Goal: Check status: Check status

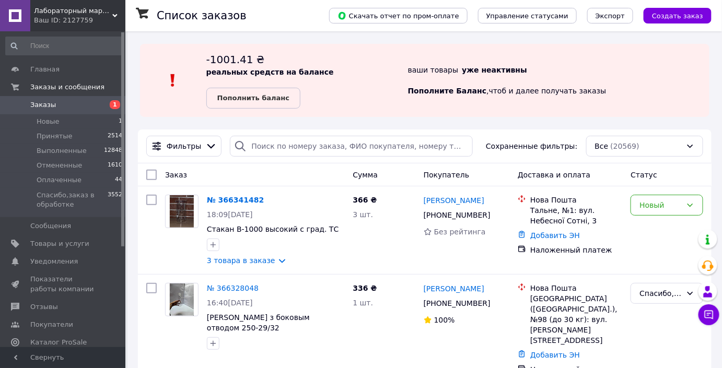
click at [71, 111] on link "Заказы 1" at bounding box center [64, 105] width 128 height 18
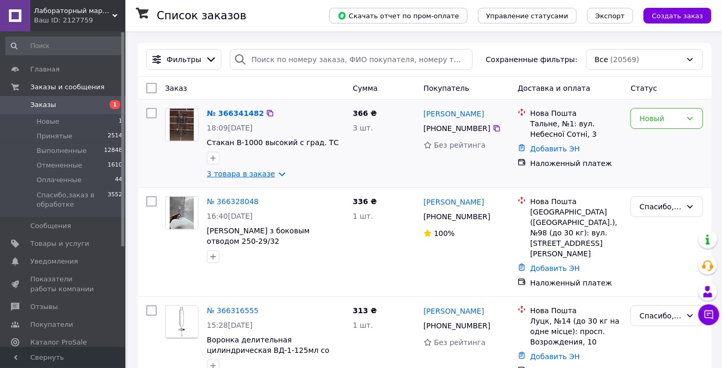
scroll to position [95, 0]
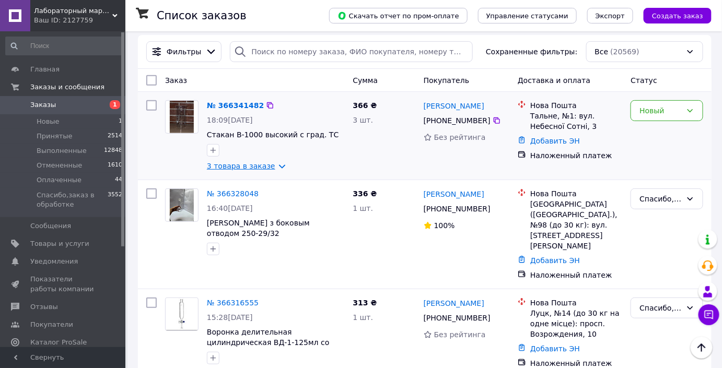
click at [244, 165] on link "3 товара в заказе" at bounding box center [241, 166] width 68 height 8
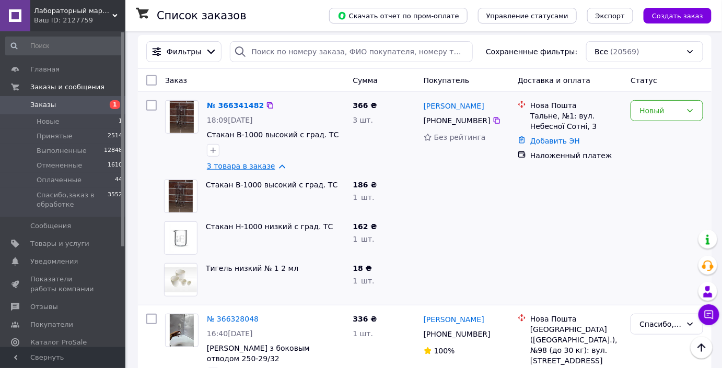
click at [244, 165] on link "3 товара в заказе" at bounding box center [241, 166] width 68 height 8
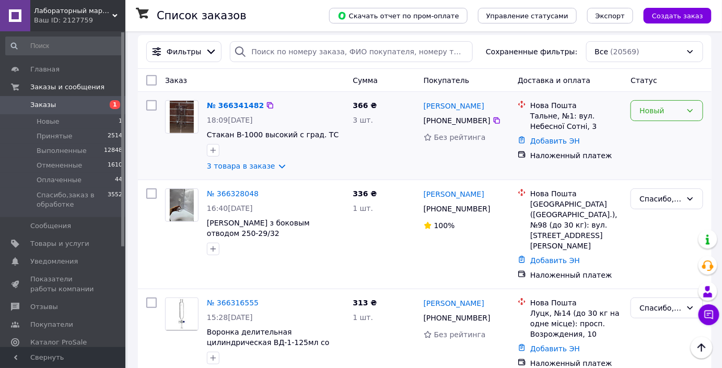
click at [692, 112] on icon at bounding box center [690, 111] width 8 height 8
click at [666, 191] on li "Спасибо,заказ в обработке" at bounding box center [667, 198] width 72 height 29
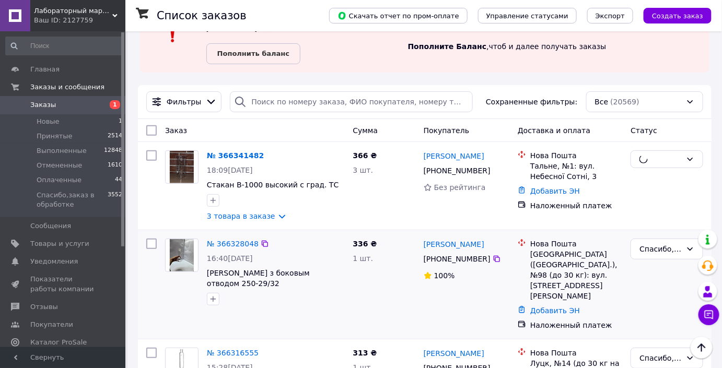
scroll to position [0, 0]
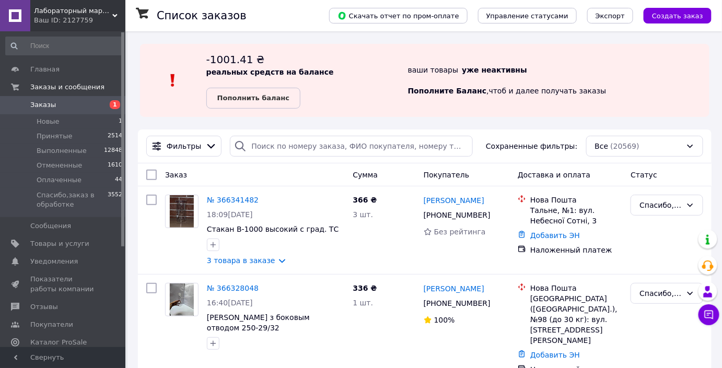
click at [44, 100] on link "Заказы 1" at bounding box center [64, 105] width 128 height 18
drag, startPoint x: 208, startPoint y: 190, endPoint x: 299, endPoint y: 191, distance: 90.9
click at [255, 201] on div "№ 366341482 18:09[DATE] Стакан В-1000 высокий с град. ТС 3 товара в заказе 366 …" at bounding box center [424, 230] width 573 height 88
click at [339, 195] on div "№ 366341482" at bounding box center [275, 200] width 139 height 13
drag, startPoint x: 204, startPoint y: 188, endPoint x: 254, endPoint y: 203, distance: 52.9
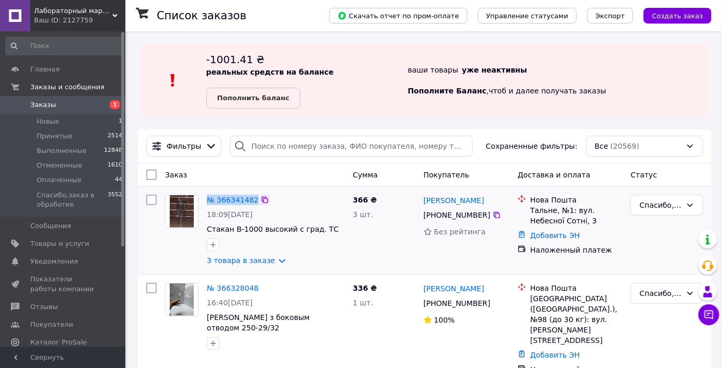
click at [254, 203] on div "№ 366341482 18:09[DATE] Стакан В-1000 высокий с град. ТС 3 товара в заказе 366 …" at bounding box center [424, 230] width 573 height 88
click at [298, 203] on div "№ 366341482" at bounding box center [275, 200] width 139 height 13
drag, startPoint x: 202, startPoint y: 187, endPoint x: 262, endPoint y: 204, distance: 62.2
click at [262, 204] on div "№ 366341482 18:09[DATE] Стакан В-1000 высокий с град. ТС 3 товара в заказе 366 …" at bounding box center [424, 230] width 573 height 88
click at [312, 198] on div "№ 366341482" at bounding box center [275, 200] width 139 height 13
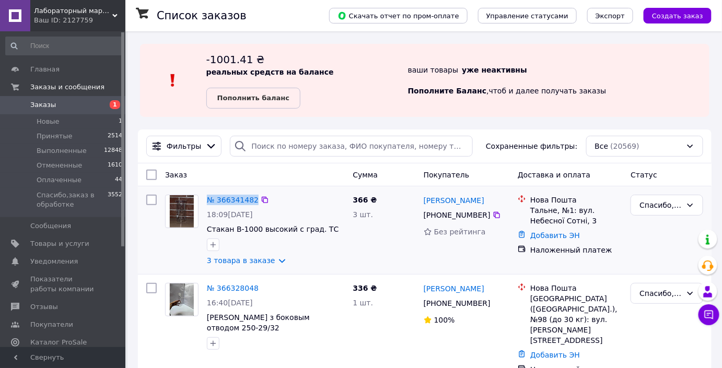
drag, startPoint x: 212, startPoint y: 197, endPoint x: 252, endPoint y: 205, distance: 41.4
click at [252, 205] on div "№ 366341482 18:09[DATE] Стакан В-1000 высокий с град. ТС 3 товара в заказе" at bounding box center [276, 230] width 146 height 79
click at [283, 204] on div "№ 366341482" at bounding box center [275, 200] width 139 height 13
drag, startPoint x: 207, startPoint y: 186, endPoint x: 269, endPoint y: 200, distance: 63.1
click at [269, 200] on div "№ 366341482 18:09[DATE] Стакан В-1000 высокий с град. ТС 3 товара в заказе 366 …" at bounding box center [424, 230] width 573 height 88
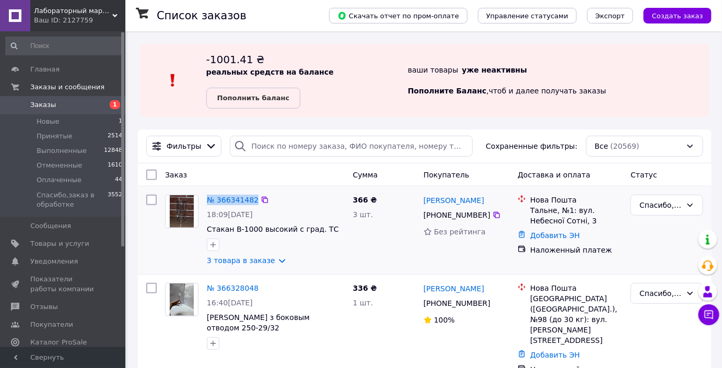
click at [286, 200] on div "№ 366341482" at bounding box center [275, 200] width 139 height 13
drag, startPoint x: 596, startPoint y: 252, endPoint x: 519, endPoint y: 254, distance: 76.8
click at [519, 254] on div "Наложенный платеж" at bounding box center [569, 250] width 109 height 15
click at [589, 251] on div "Наложенный платеж" at bounding box center [576, 250] width 92 height 10
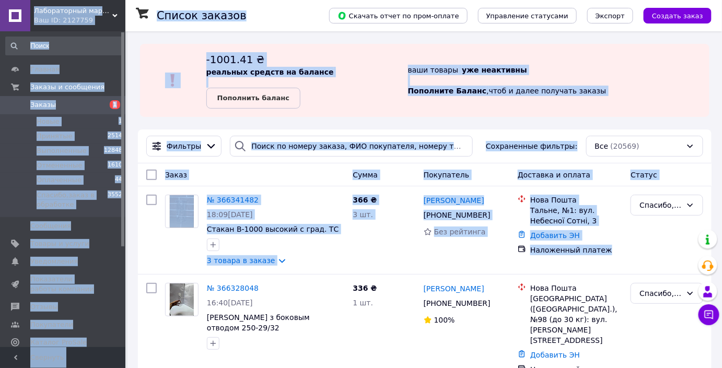
drag, startPoint x: 606, startPoint y: 252, endPoint x: 29, endPoint y: 19, distance: 622.8
click at [317, 113] on div "-1001.41 ₴ реальных средств на балансе Пополнить баланс ваши товары   уже неакт…" at bounding box center [424, 80] width 569 height 73
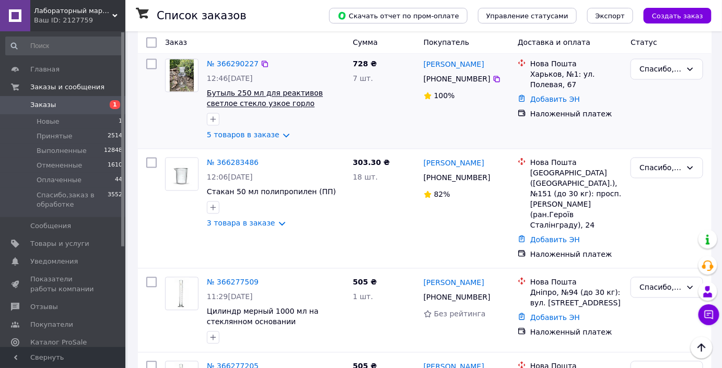
scroll to position [664, 0]
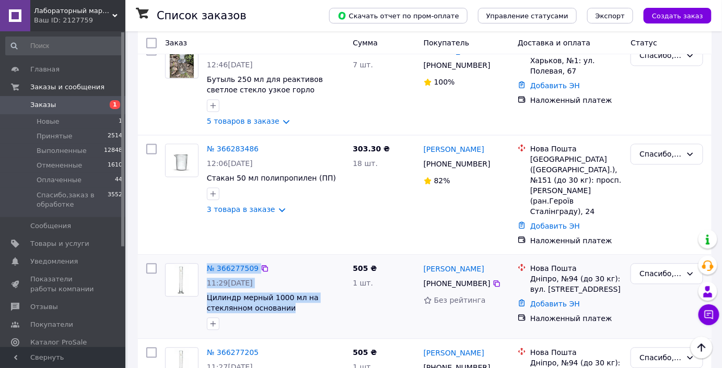
drag, startPoint x: 308, startPoint y: 256, endPoint x: 201, endPoint y: 214, distance: 114.9
click at [201, 259] on div "№ 366277509 11:29[DATE] Цилиндр мерный 1000 мл на стеклянном основании" at bounding box center [254, 296] width 187 height 75
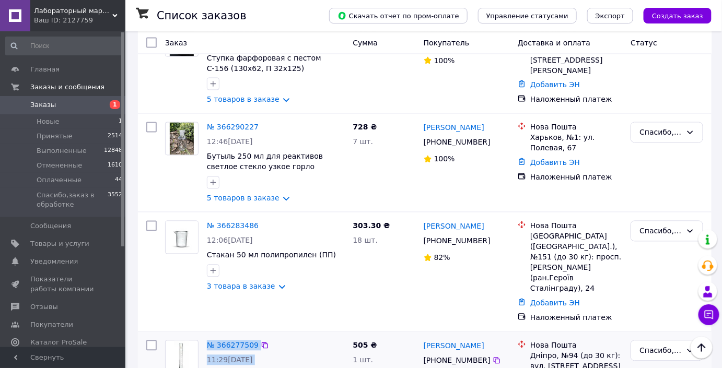
scroll to position [522, 0]
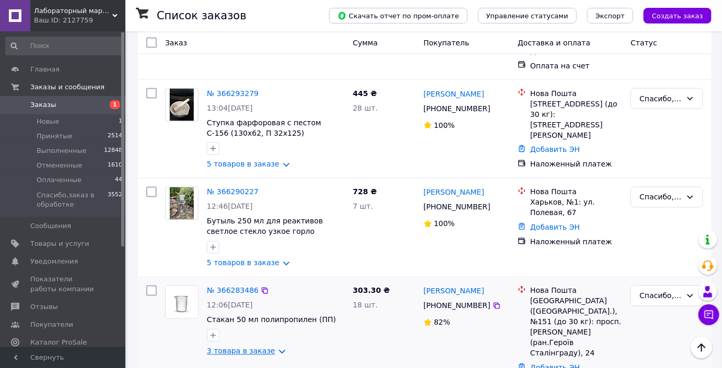
click at [232, 347] on link "3 товара в заказе" at bounding box center [241, 351] width 68 height 8
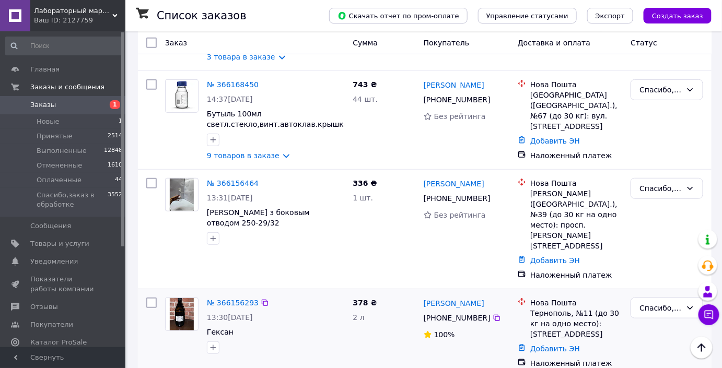
scroll to position [1472, 0]
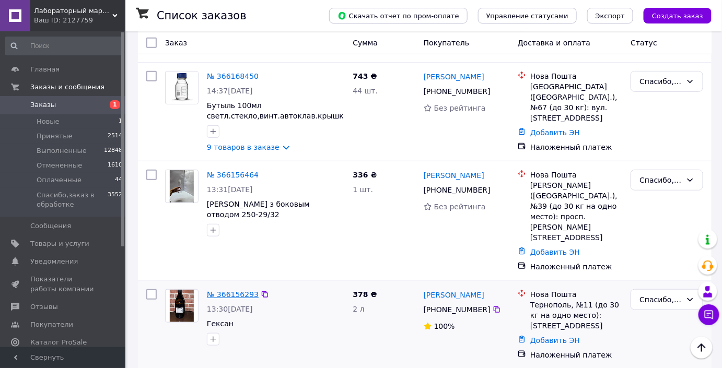
click at [231, 290] on link "№ 366156293" at bounding box center [233, 294] width 52 height 8
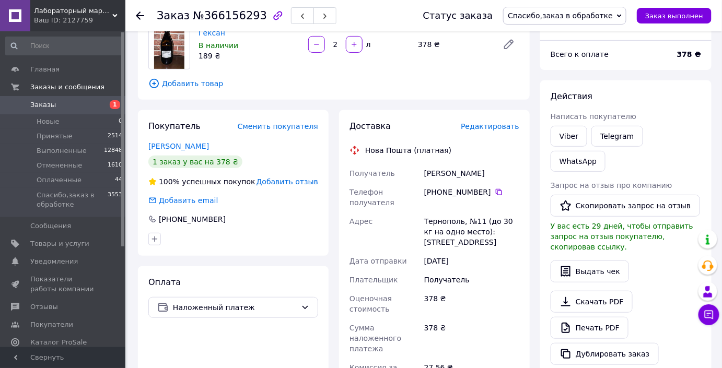
scroll to position [95, 0]
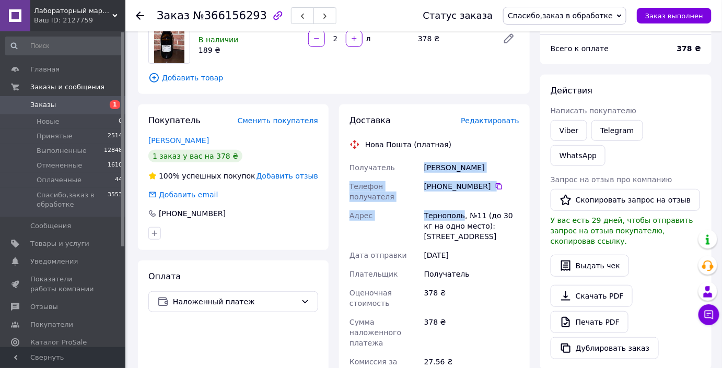
drag, startPoint x: 421, startPoint y: 171, endPoint x: 460, endPoint y: 206, distance: 51.8
click at [460, 206] on div "Получатель [PERSON_NAME] Телефон получателя [PHONE_NUMBER]   Адрес Тернополь, №…" at bounding box center [434, 300] width 174 height 284
copy div "Получатель [PERSON_NAME] Телефон получателя [PHONE_NUMBER]   Адрес Тернополь"
click at [100, 104] on span "1" at bounding box center [111, 104] width 29 height 9
